Goal: Book appointment/travel/reservation

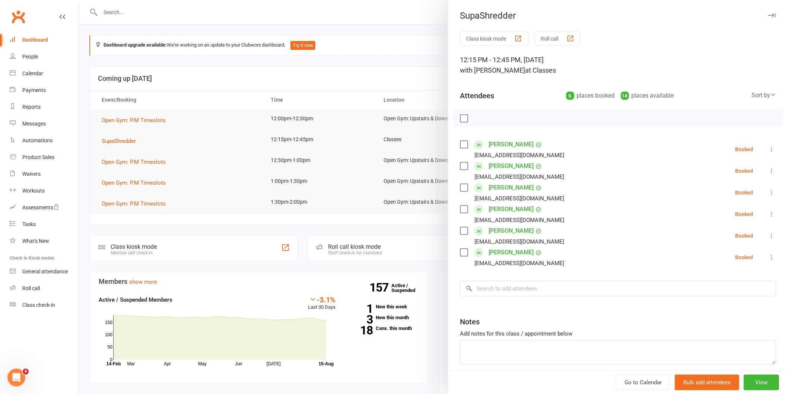
click at [458, 114] on div at bounding box center [618, 118] width 330 height 19
click at [460, 119] on label at bounding box center [463, 118] width 7 height 7
click at [479, 115] on icon "button" at bounding box center [480, 118] width 8 height 8
click at [565, 292] on input "search" at bounding box center [618, 289] width 316 height 16
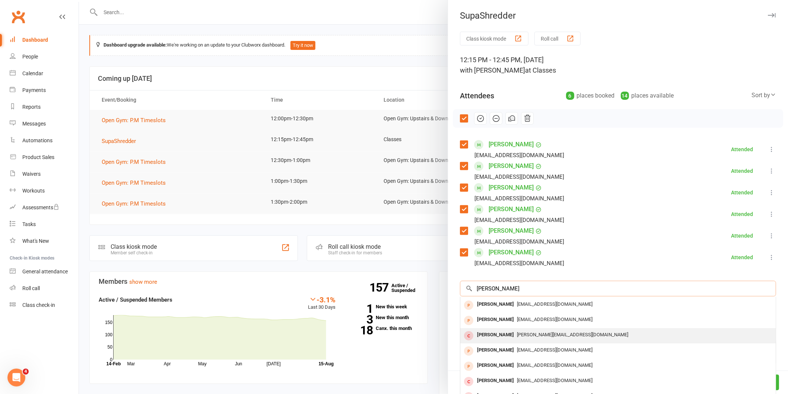
scroll to position [41, 0]
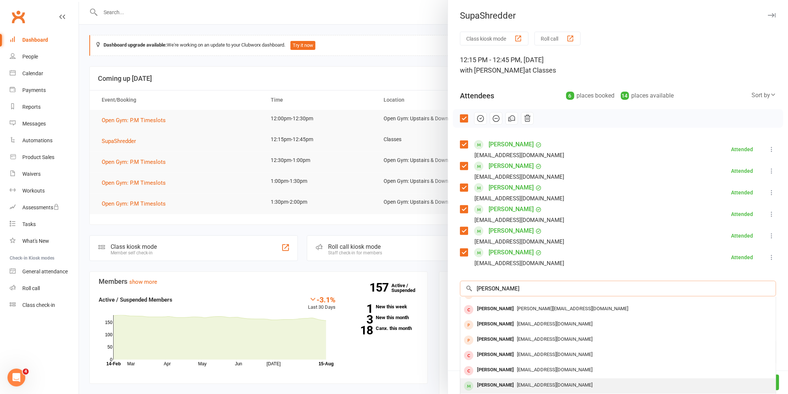
type input "[PERSON_NAME]"
click at [567, 378] on div "[PERSON_NAME] [EMAIL_ADDRESS][DOMAIN_NAME]" at bounding box center [618, 385] width 316 height 15
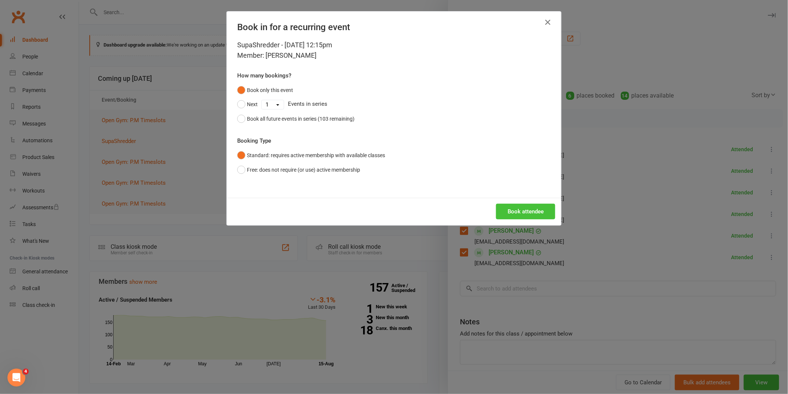
click at [515, 211] on button "Book attendee" at bounding box center [525, 212] width 59 height 16
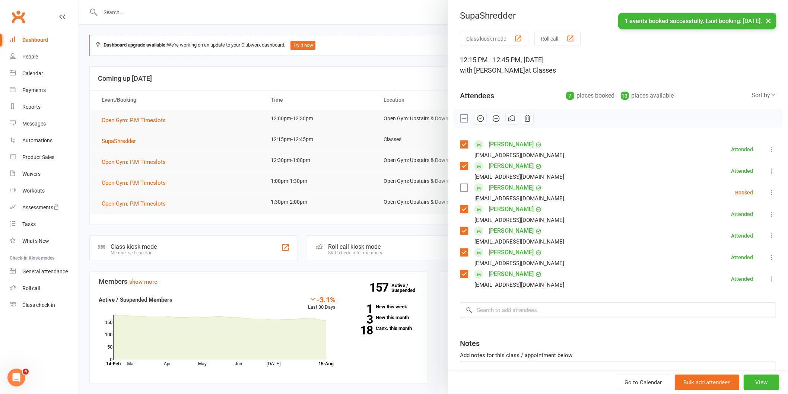
click at [460, 188] on label at bounding box center [463, 187] width 7 height 7
click at [483, 120] on button "button" at bounding box center [480, 118] width 13 height 13
